Goal: Task Accomplishment & Management: Manage account settings

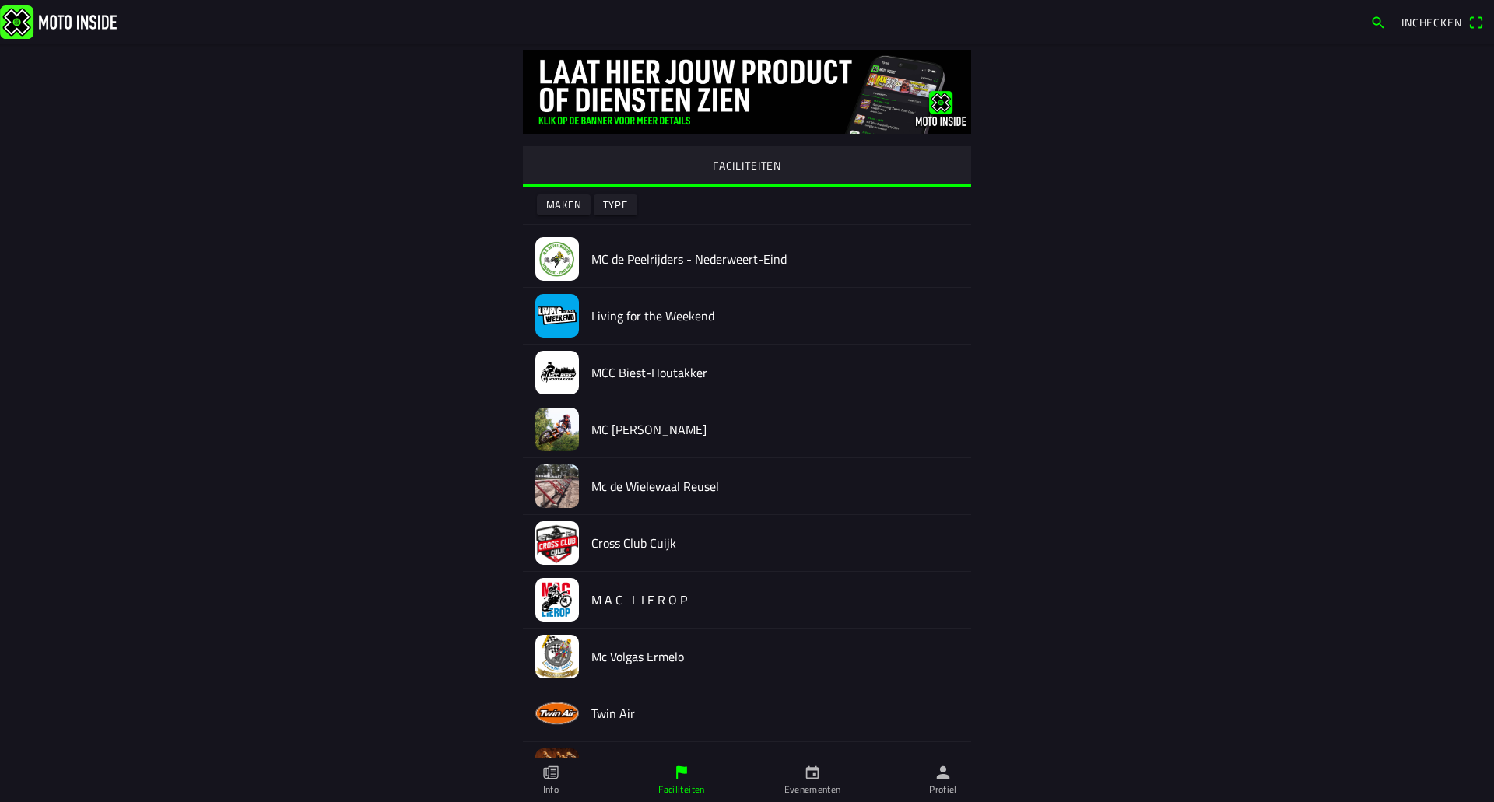
click at [821, 793] on ion-label "Evenementen" at bounding box center [812, 790] width 57 height 14
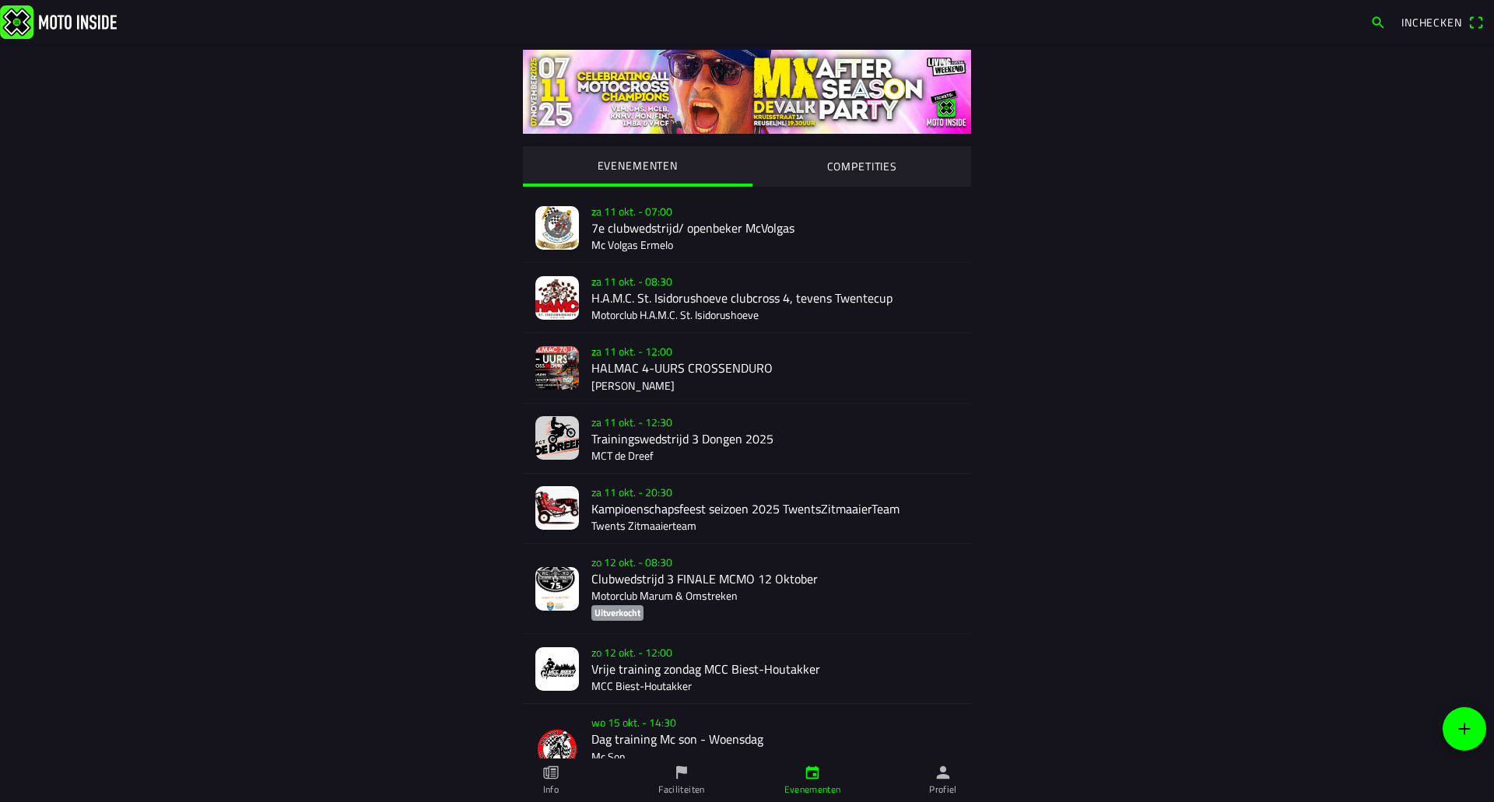
click at [706, 365] on div "[DATE] 12:00 HALMAC 4-UURS CROSSENDURO Halmac Halle" at bounding box center [774, 367] width 367 height 69
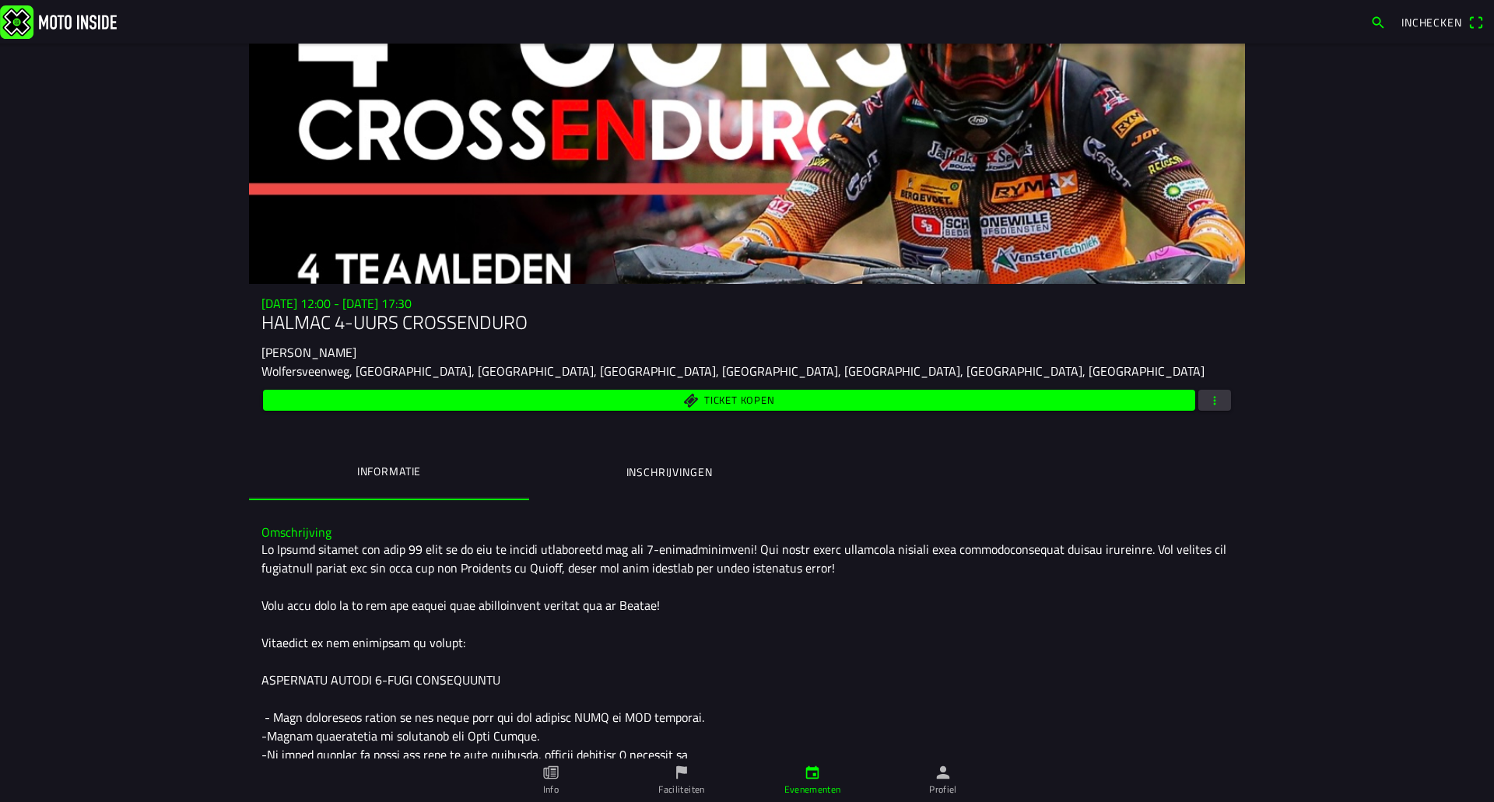
click at [1216, 395] on button "button" at bounding box center [1214, 400] width 33 height 21
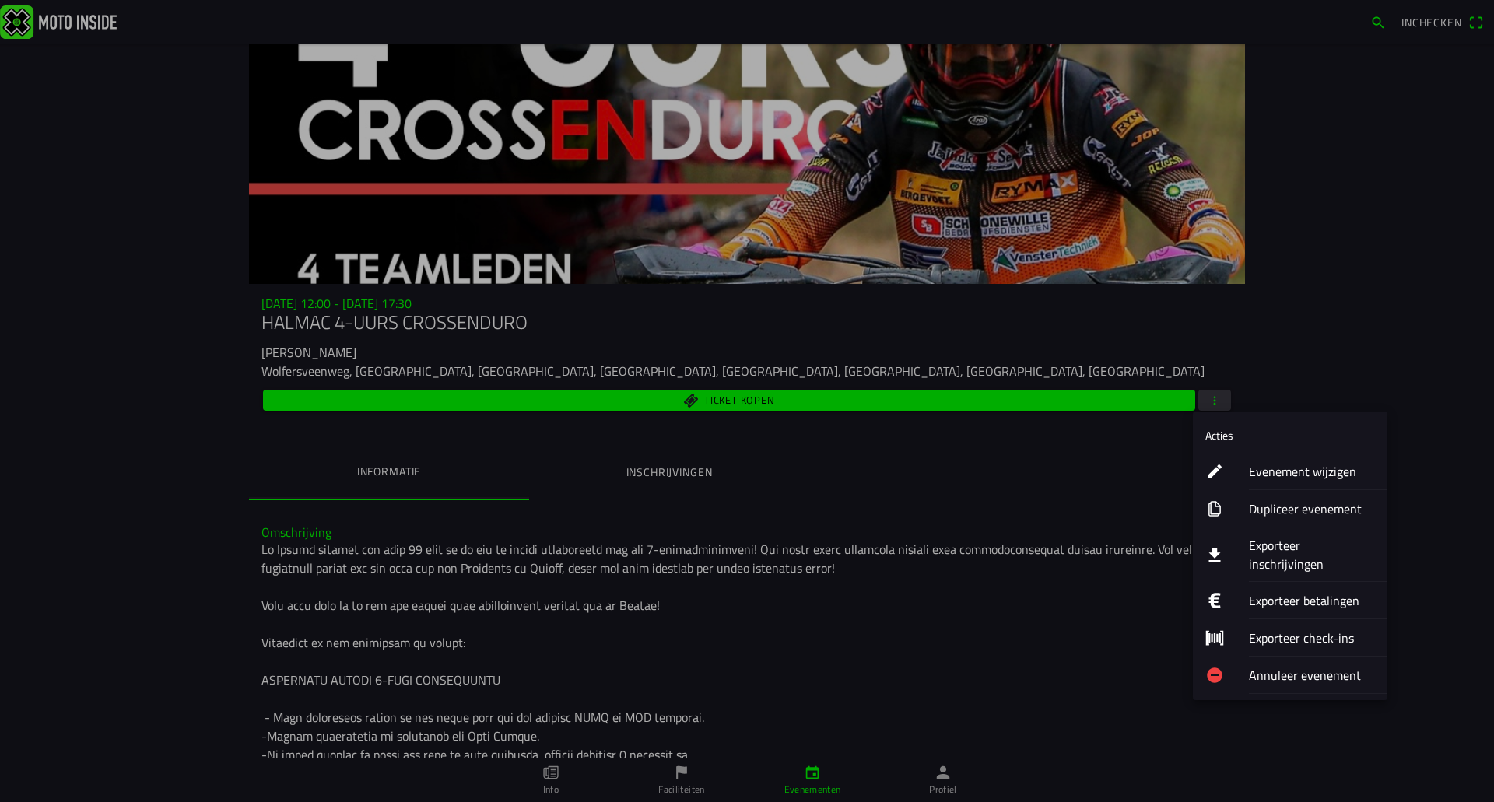
click at [1280, 477] on ion-label "Evenement wijzigen" at bounding box center [1312, 471] width 126 height 19
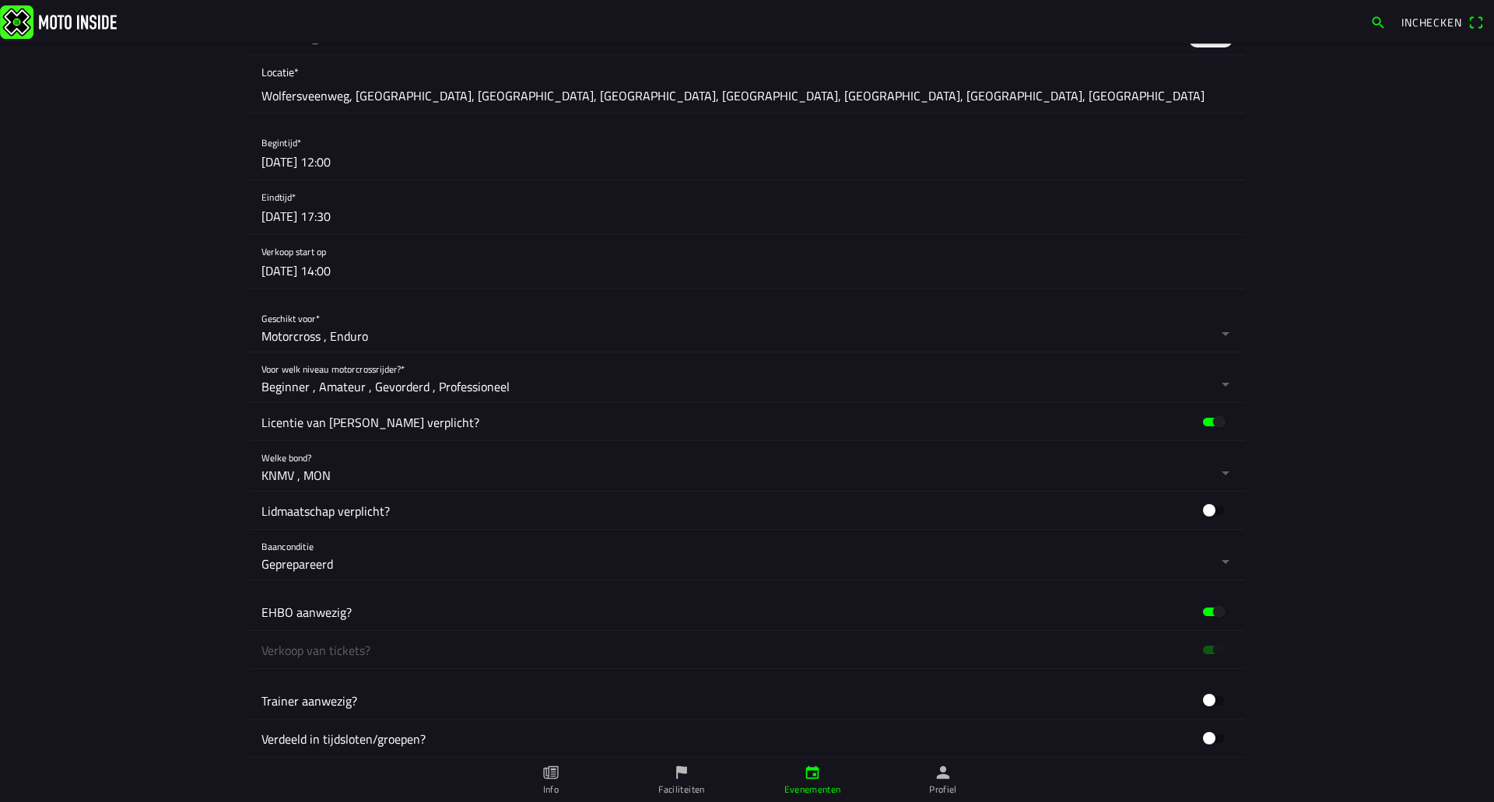
scroll to position [837, 0]
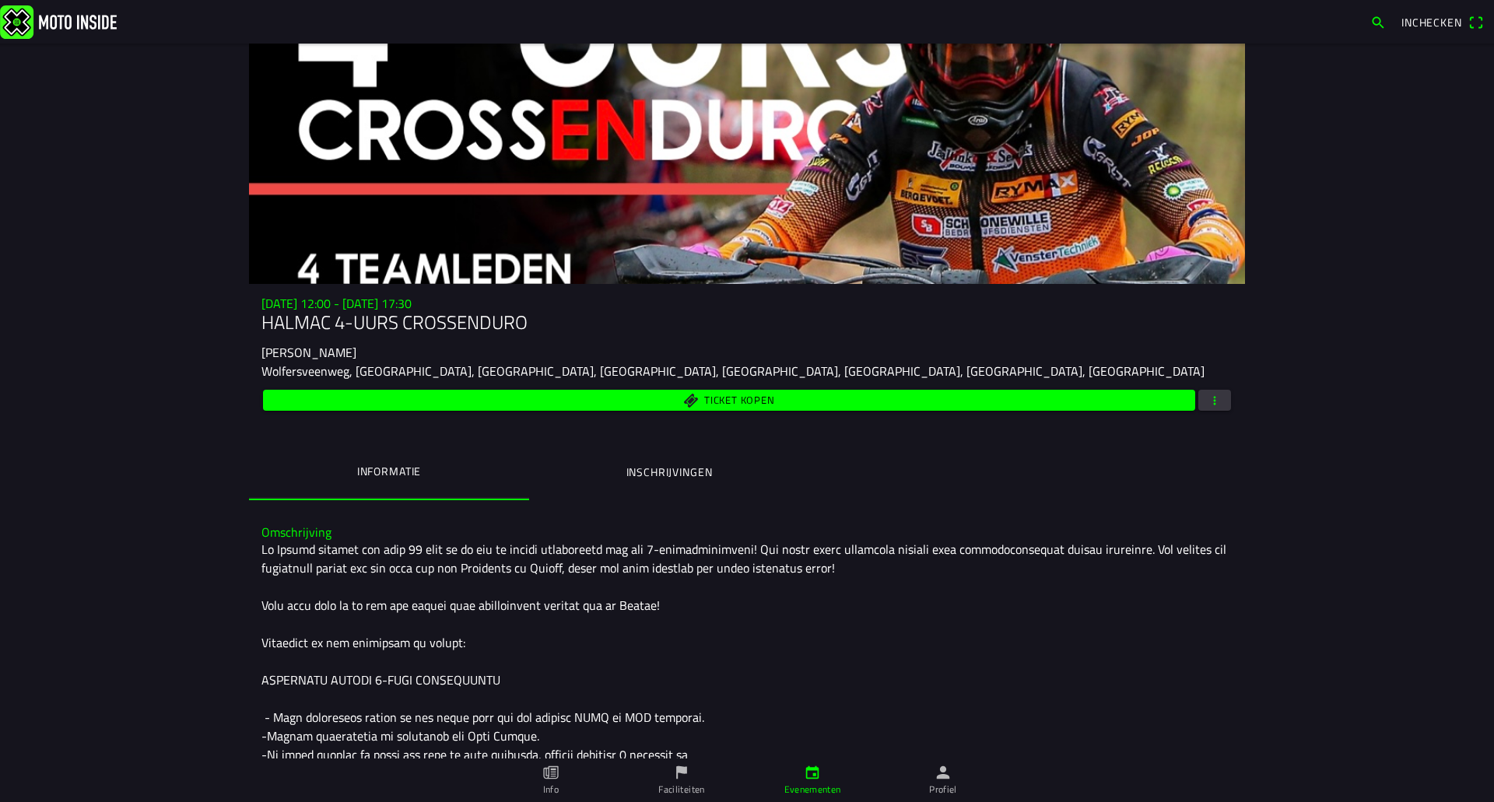
click at [1207, 398] on span "button" at bounding box center [1214, 400] width 14 height 21
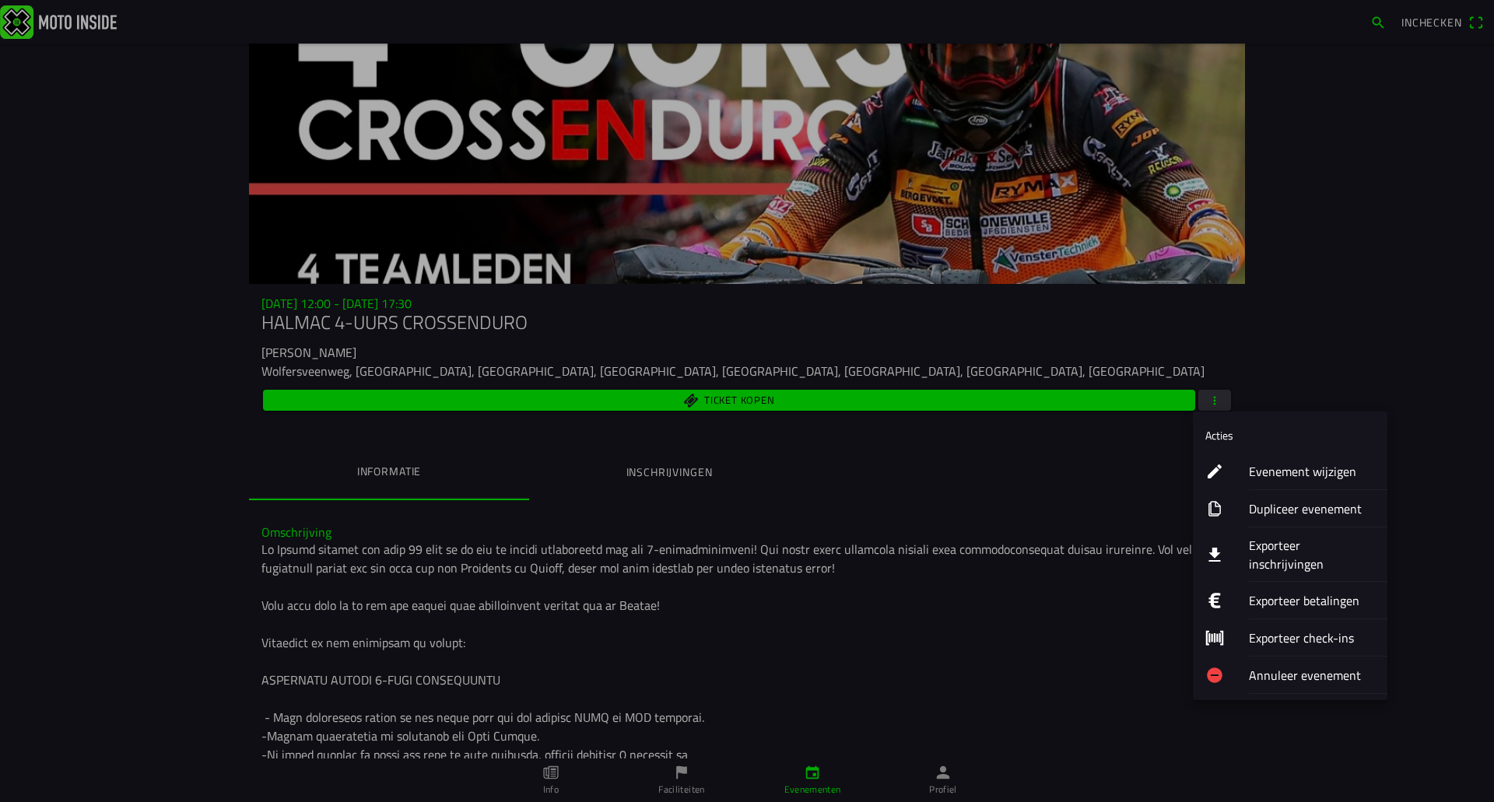
click at [1256, 458] on div "Evenement wijzigen" at bounding box center [1312, 471] width 126 height 37
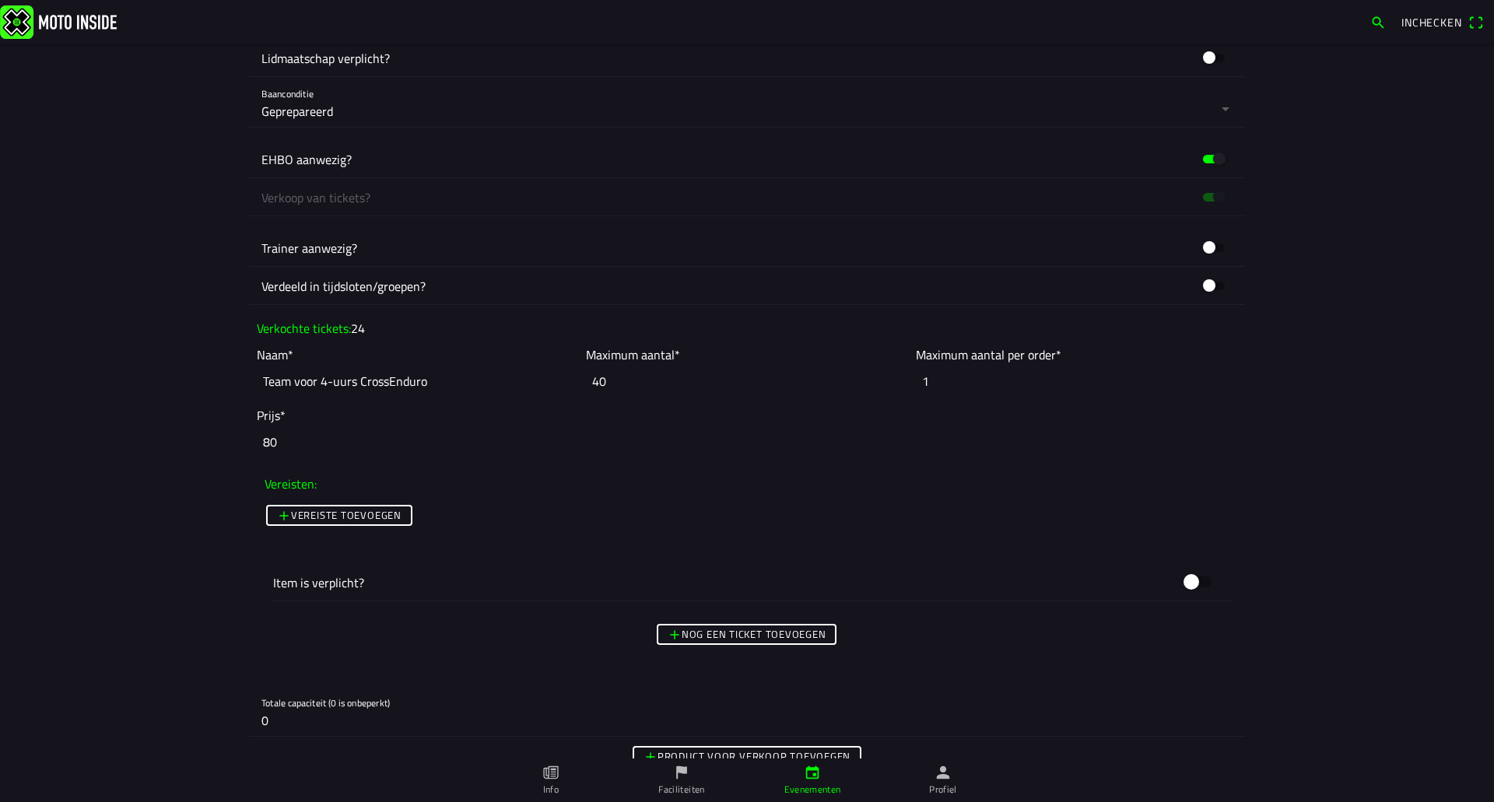
scroll to position [1400, 0]
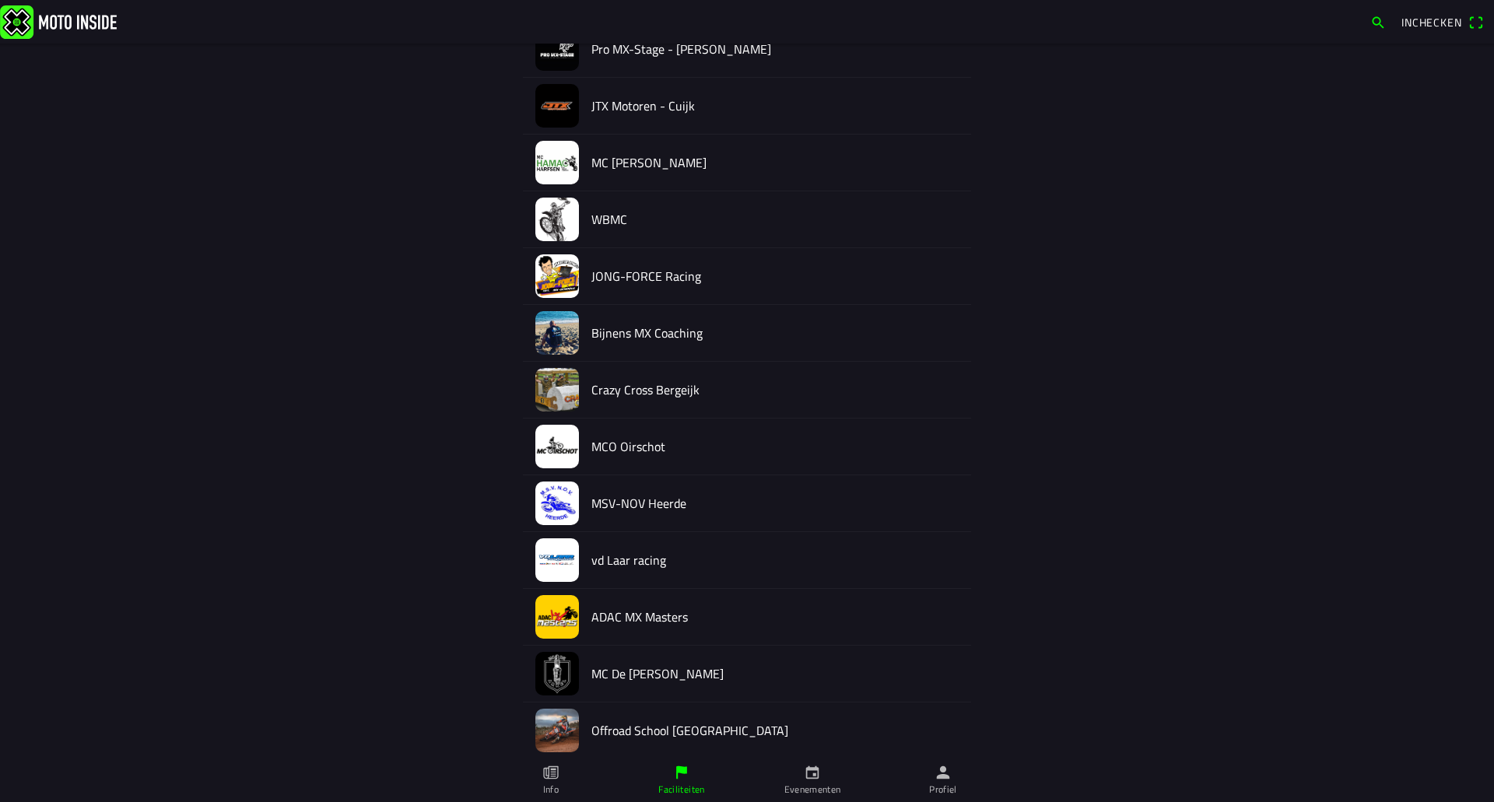
scroll to position [1231, 0]
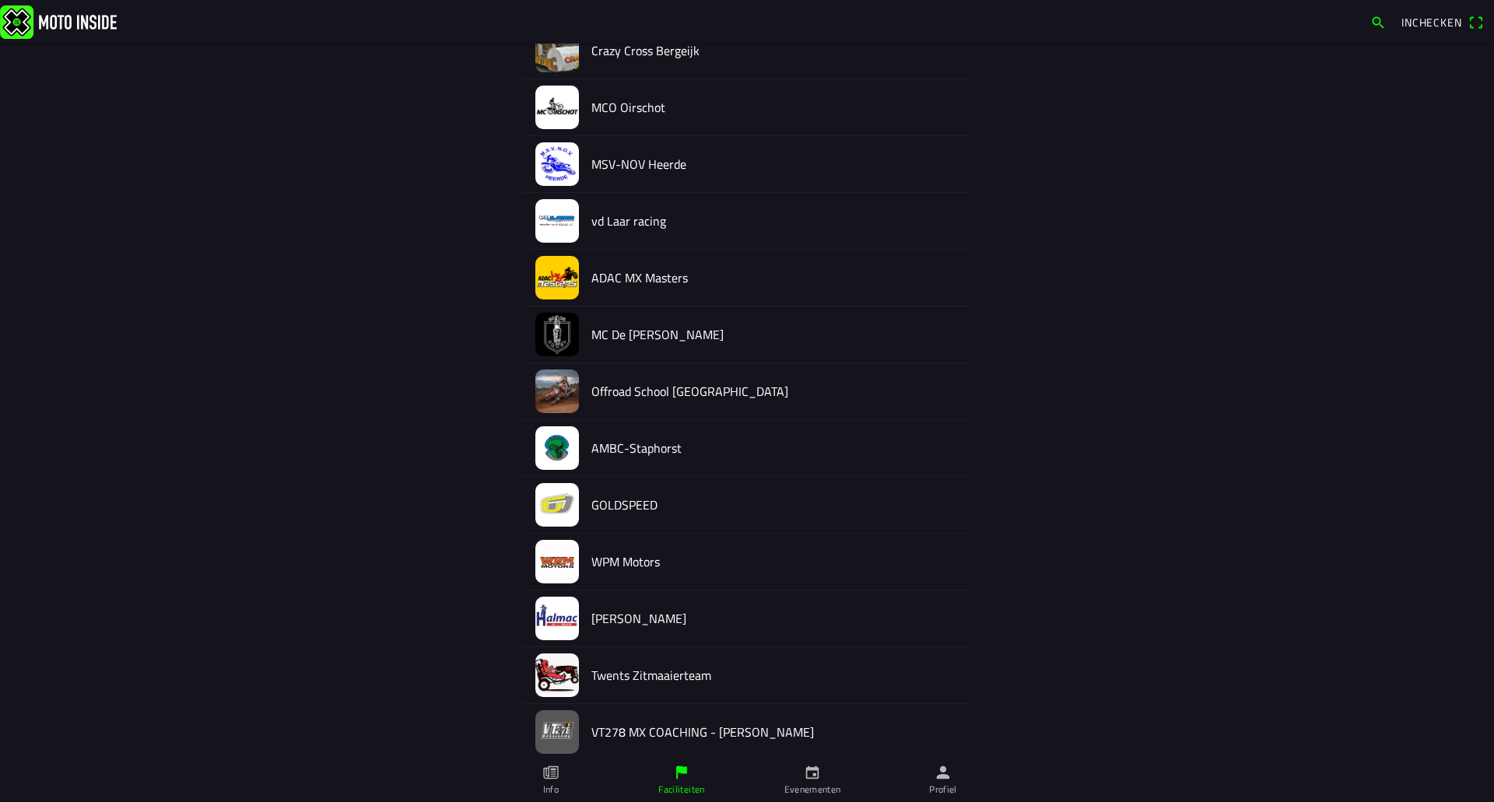
click at [569, 627] on img at bounding box center [557, 619] width 44 height 44
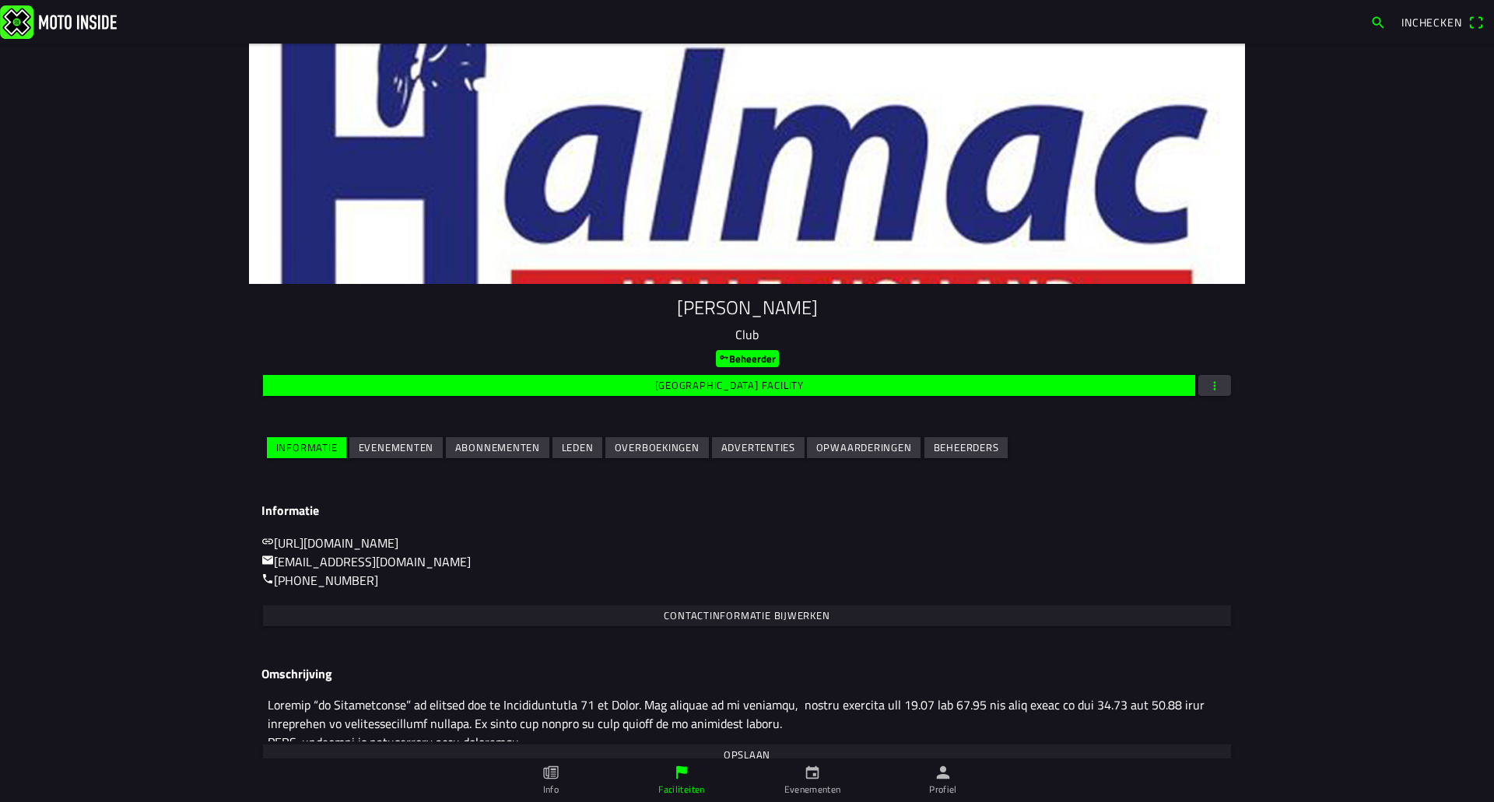
click at [359, 461] on ion-col "Evenementen" at bounding box center [396, 447] width 96 height 27
click at [376, 455] on span "Evenementen" at bounding box center [396, 447] width 75 height 21
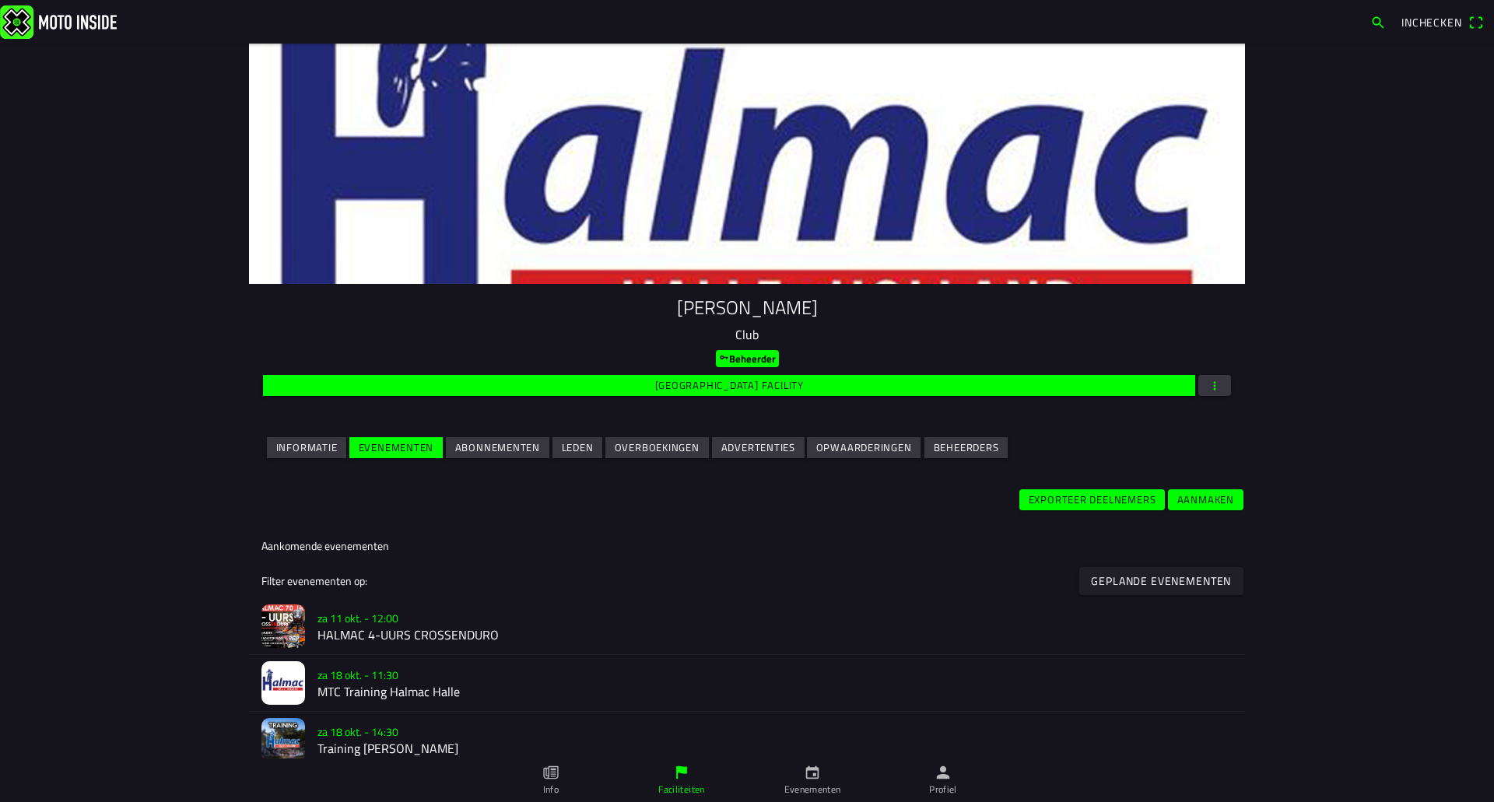
click at [0, 0] on slot "za 11 okt. - 12:00" at bounding box center [0, 0] width 0 height 0
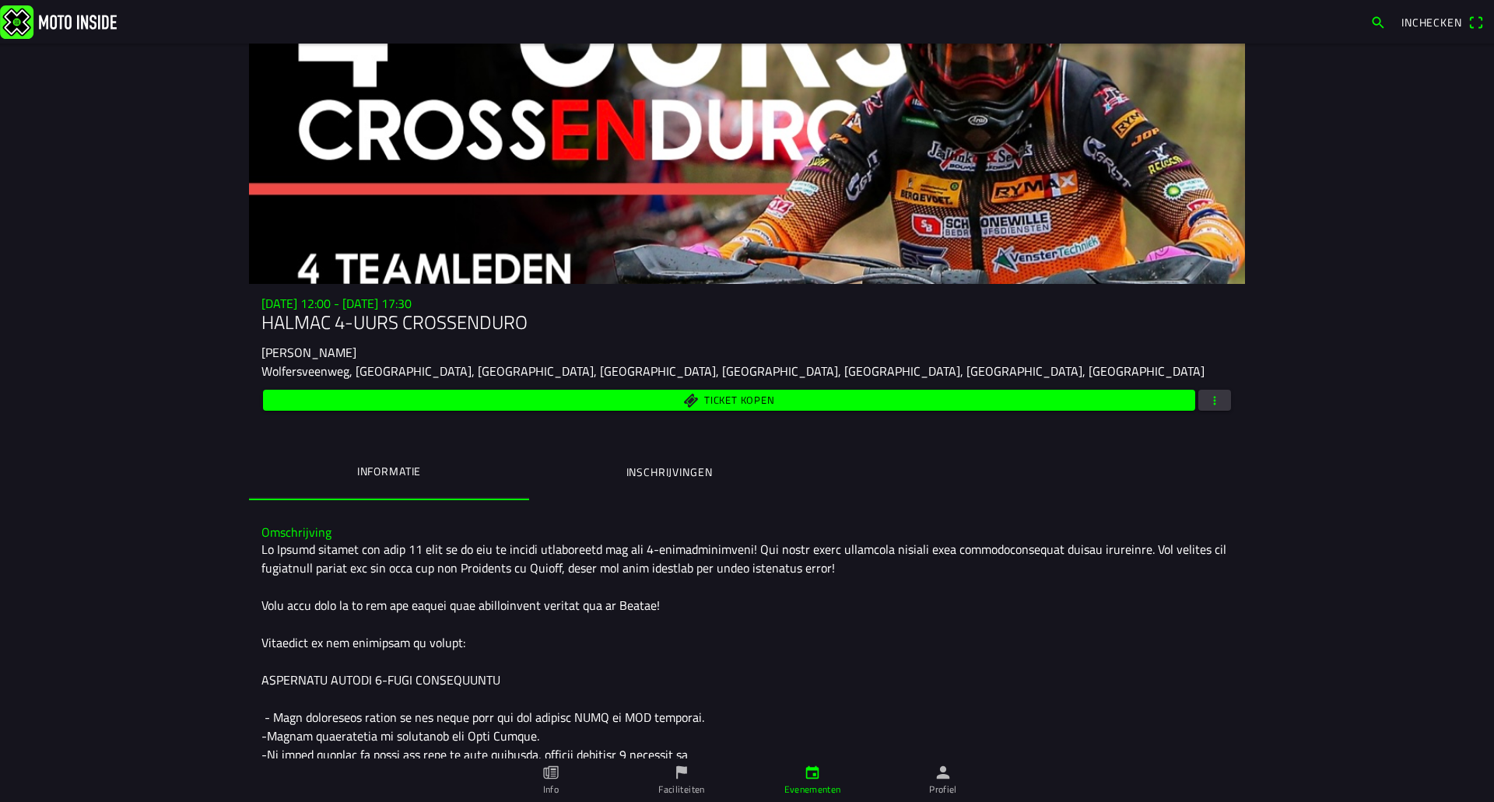
click at [1224, 408] on button "button" at bounding box center [1214, 400] width 33 height 21
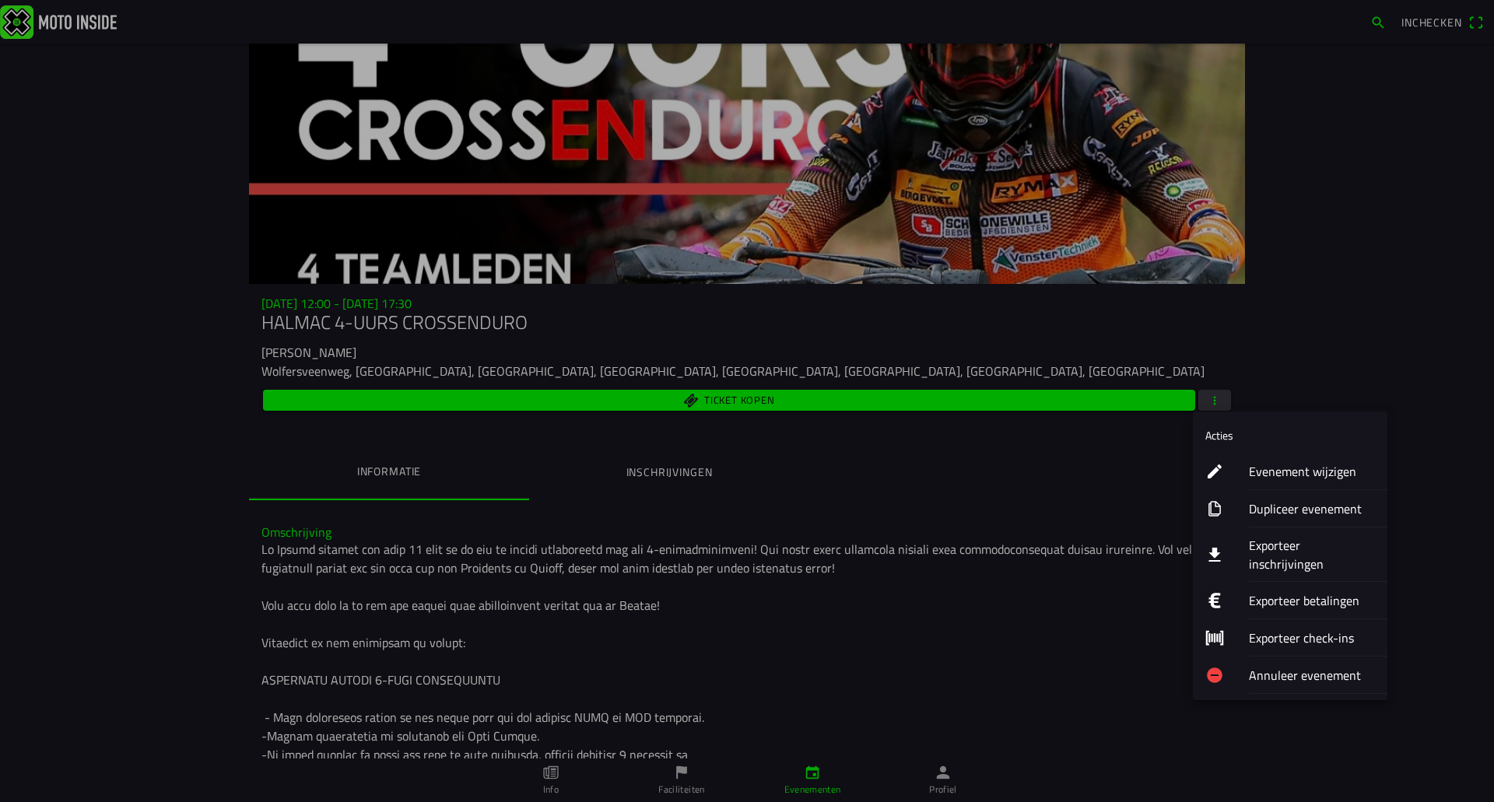
click at [1273, 547] on ion-label "Exporteer inschrijvingen" at bounding box center [1312, 554] width 126 height 37
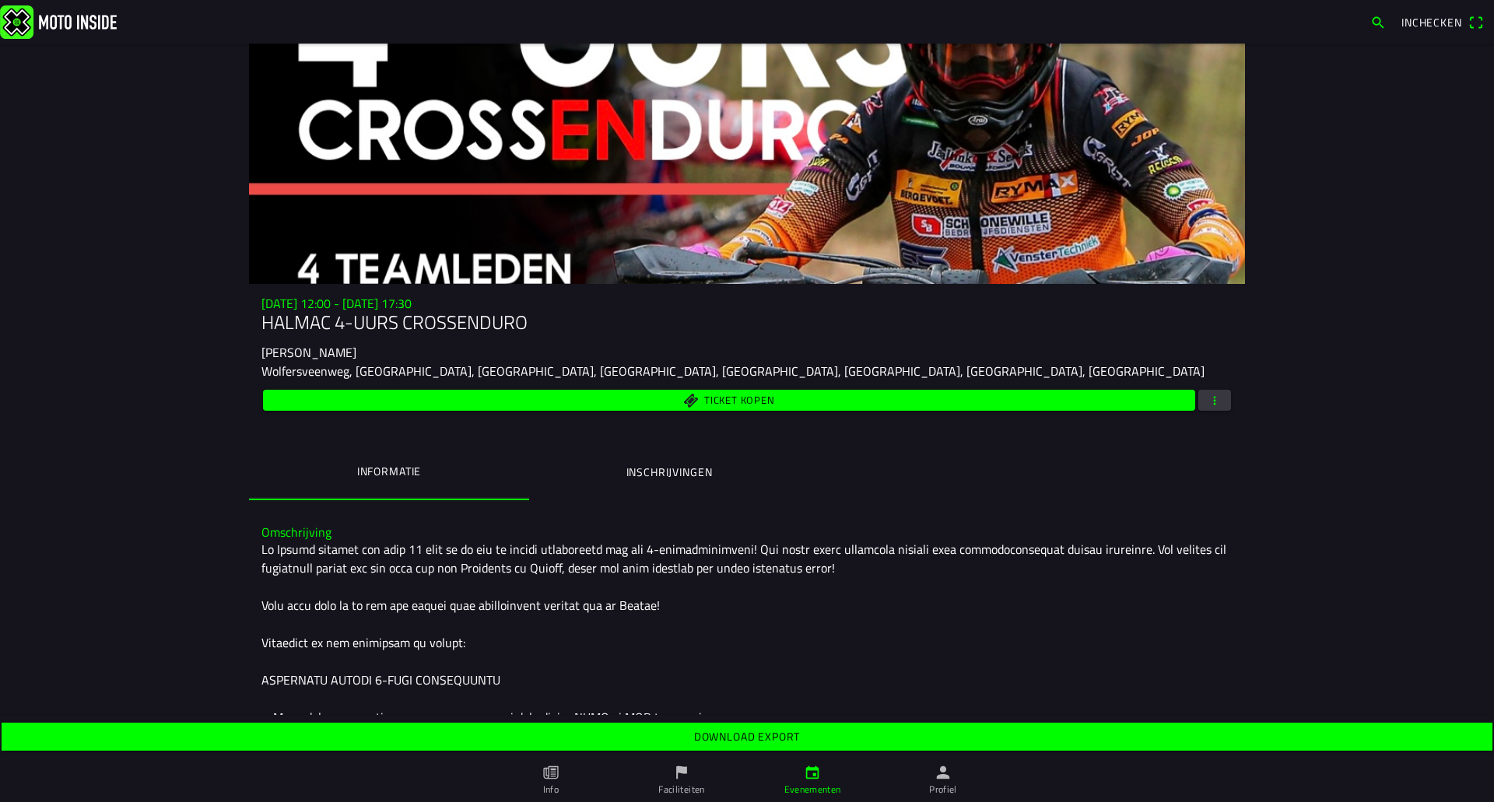
click at [812, 742] on span "Download export" at bounding box center [746, 737] width 1466 height 28
